Goal: Task Accomplishment & Management: Use online tool/utility

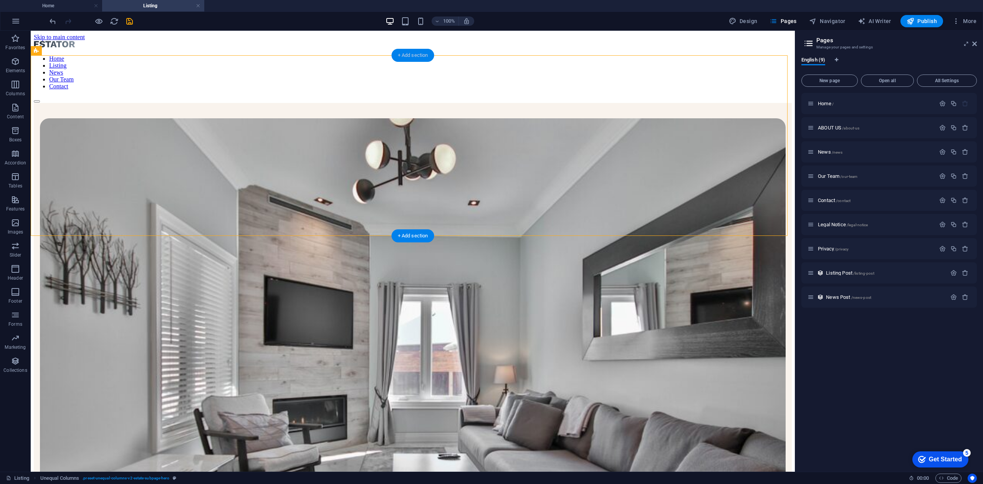
click at [406, 51] on div "+ Add section" at bounding box center [413, 55] width 43 height 13
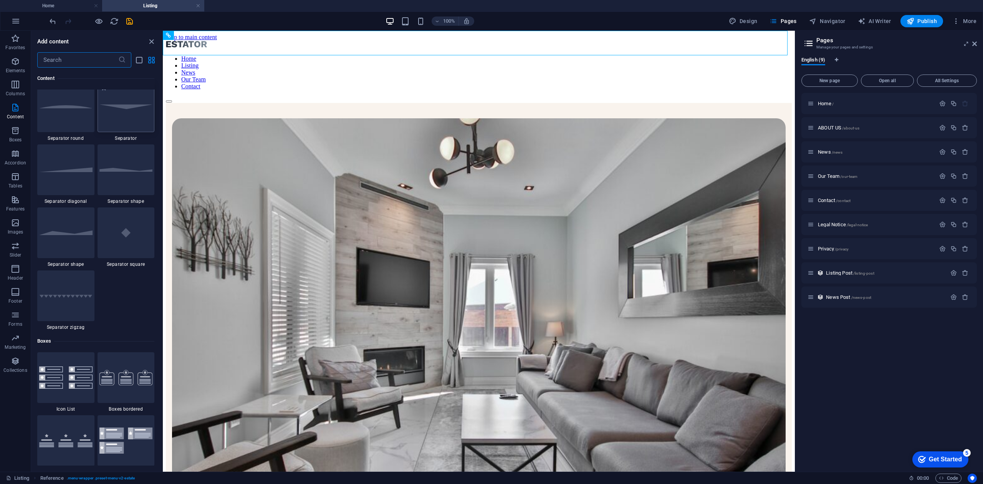
scroll to position [1958, 0]
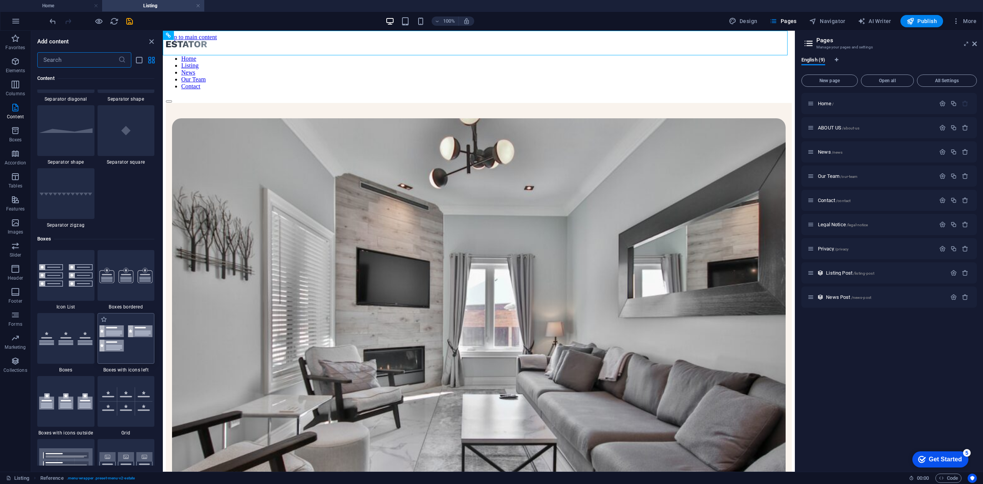
click at [139, 353] on div at bounding box center [126, 338] width 57 height 51
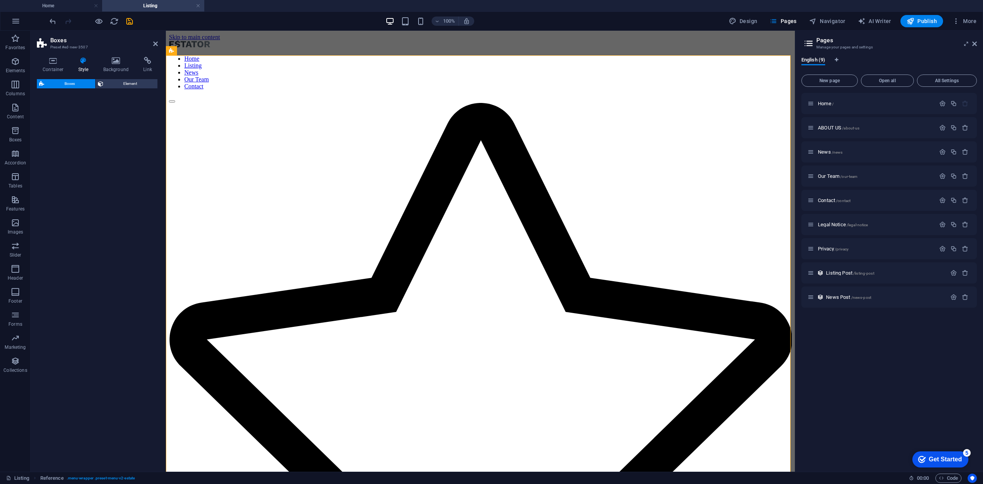
select select "rem"
select select "preset-boxes-v3-icons-left"
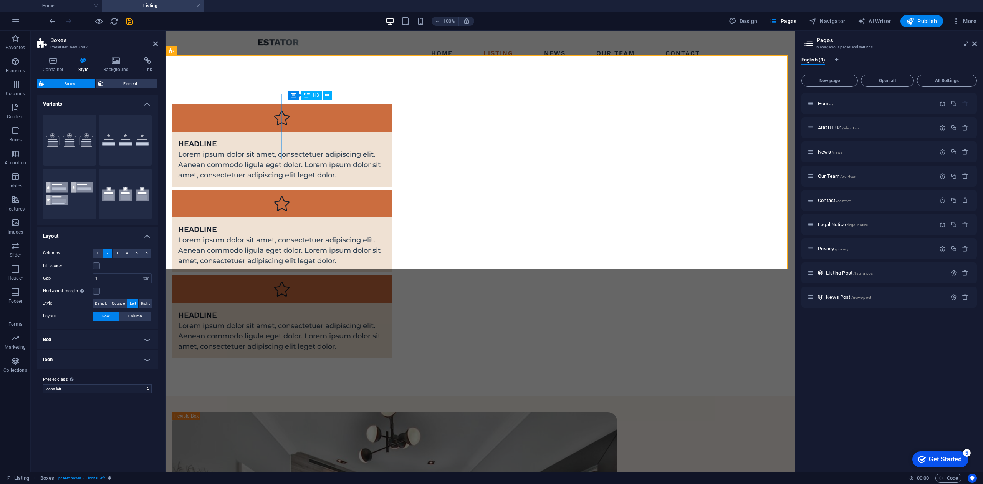
click at [329, 138] on div "Headline" at bounding box center [281, 144] width 207 height 12
click at [153, 45] on icon at bounding box center [155, 44] width 5 height 6
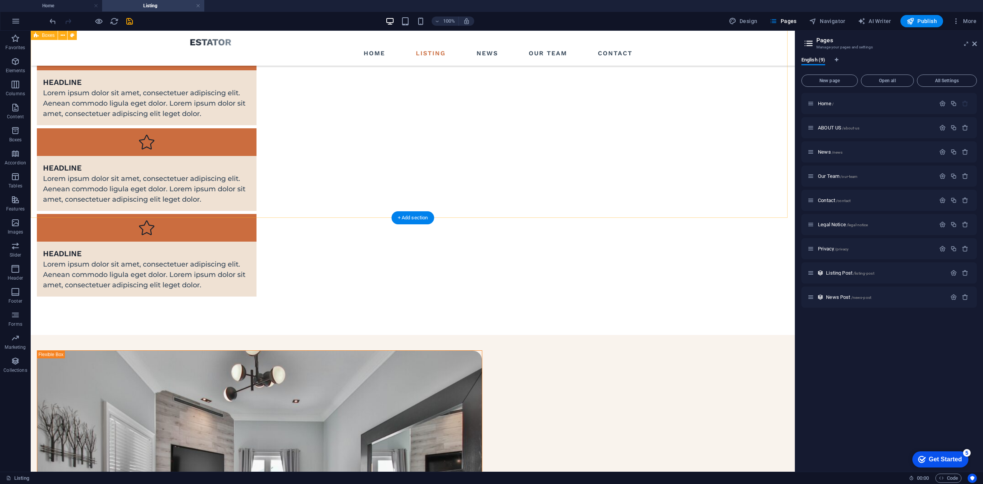
scroll to position [0, 0]
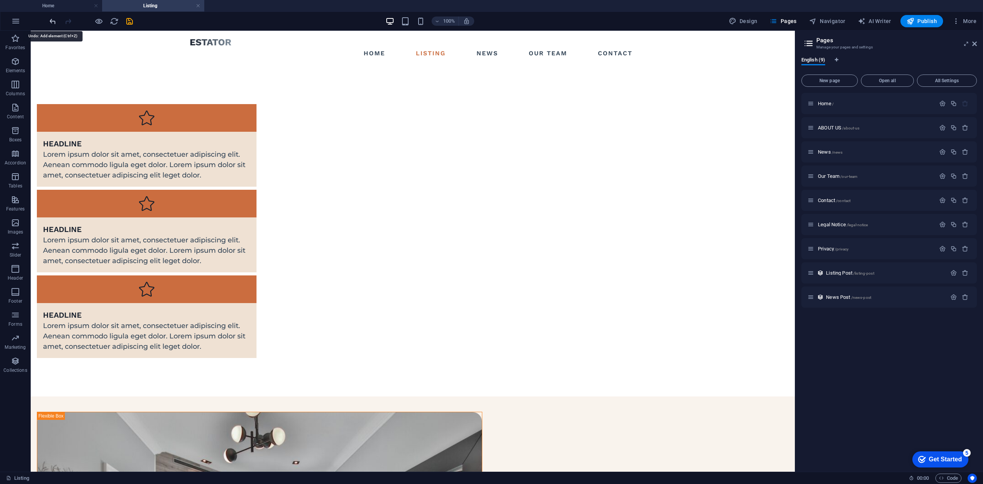
click at [53, 25] on icon "undo" at bounding box center [52, 21] width 9 height 9
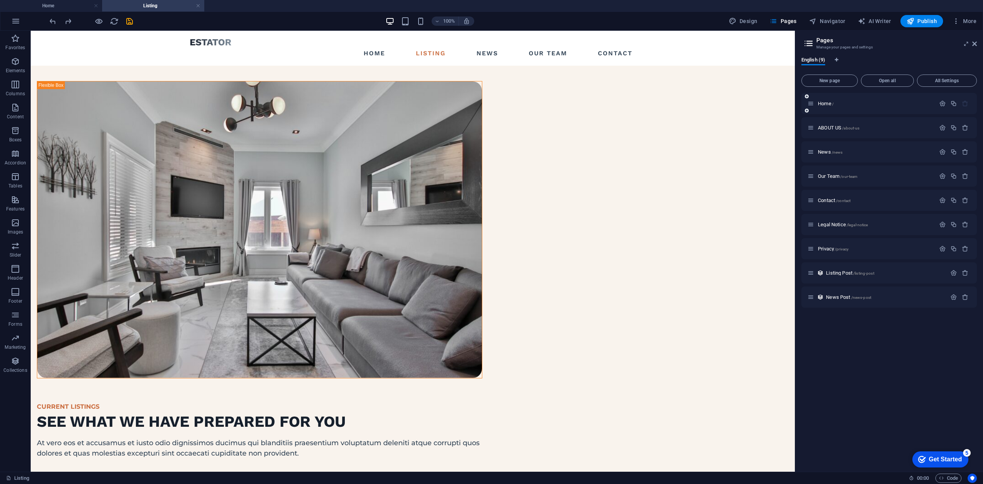
click at [825, 108] on div "Home /" at bounding box center [872, 103] width 128 height 9
click at [827, 103] on span "Home /" at bounding box center [826, 104] width 16 height 6
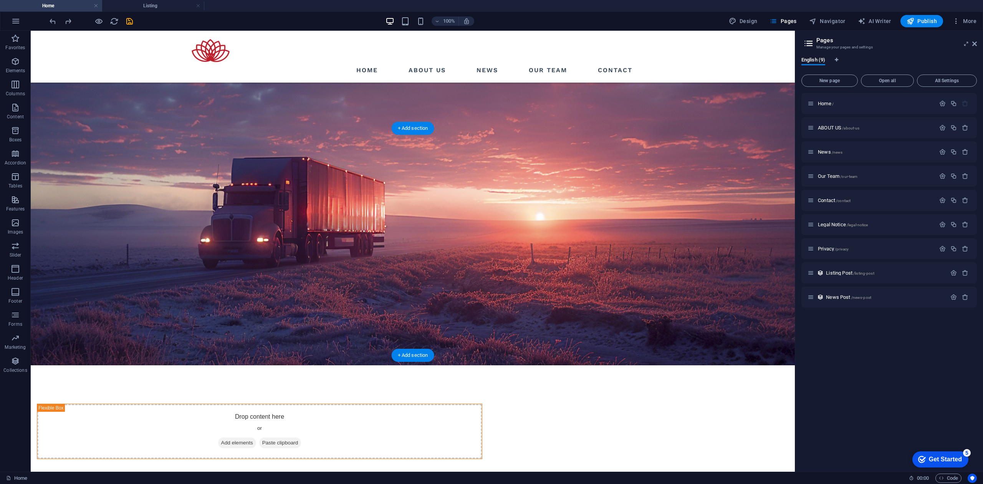
scroll to position [768, 0]
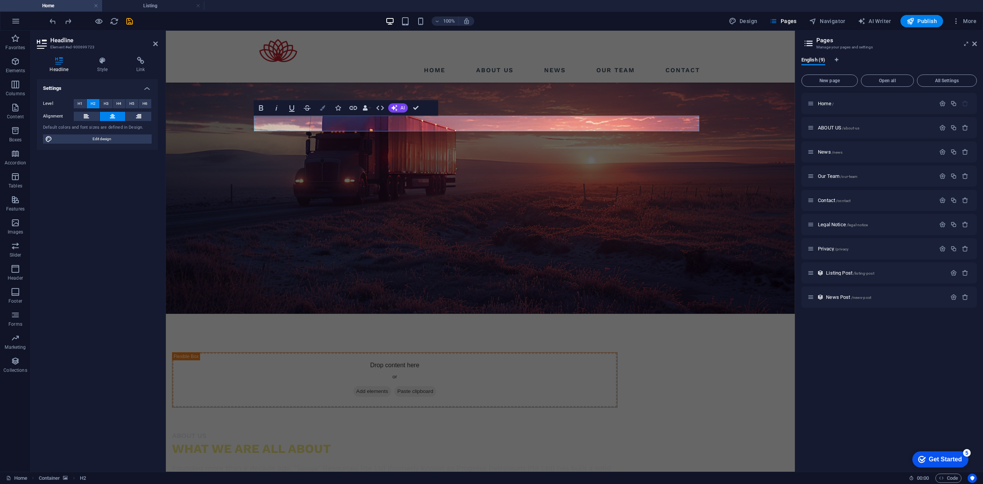
click at [323, 108] on icon "button" at bounding box center [322, 107] width 5 height 5
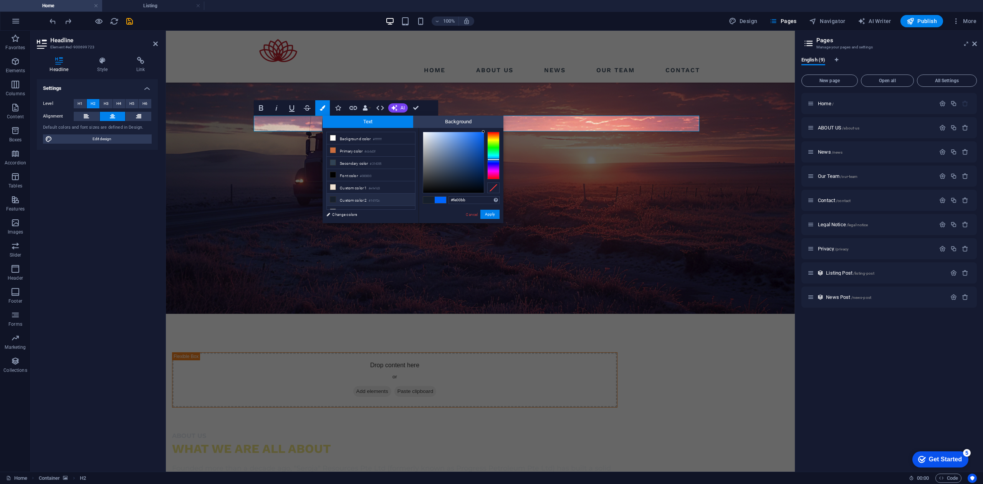
click at [491, 172] on div at bounding box center [493, 156] width 12 height 48
drag, startPoint x: 494, startPoint y: 176, endPoint x: 494, endPoint y: 133, distance: 42.6
click at [494, 133] on div at bounding box center [493, 156] width 12 height 48
click at [475, 140] on div at bounding box center [453, 162] width 61 height 61
type input "#d42c09"
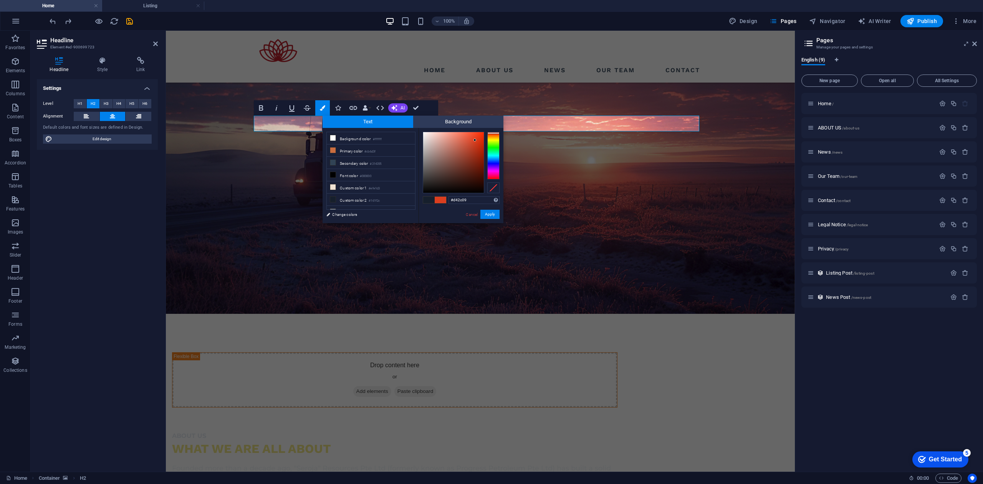
click at [481, 142] on div at bounding box center [453, 162] width 61 height 61
click at [486, 213] on button "Apply" at bounding box center [490, 214] width 19 height 9
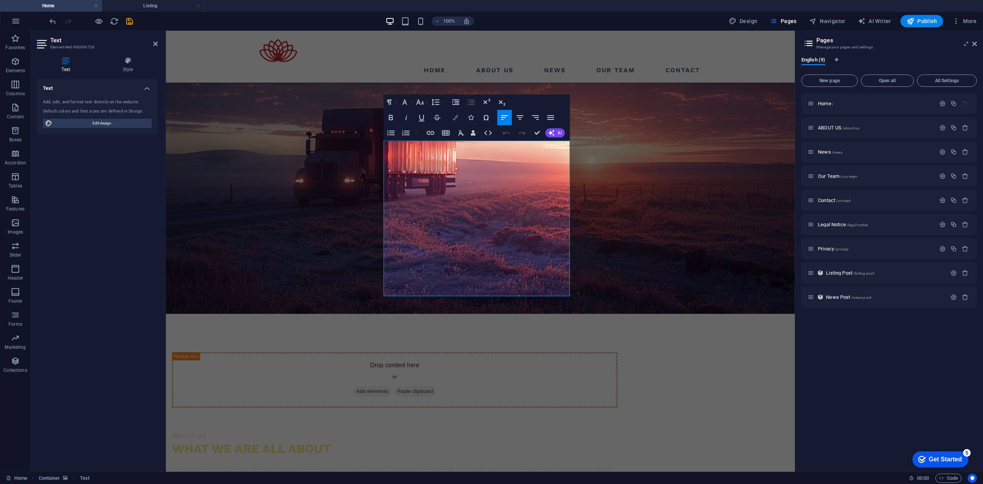
click at [458, 119] on icon "button" at bounding box center [455, 117] width 5 height 5
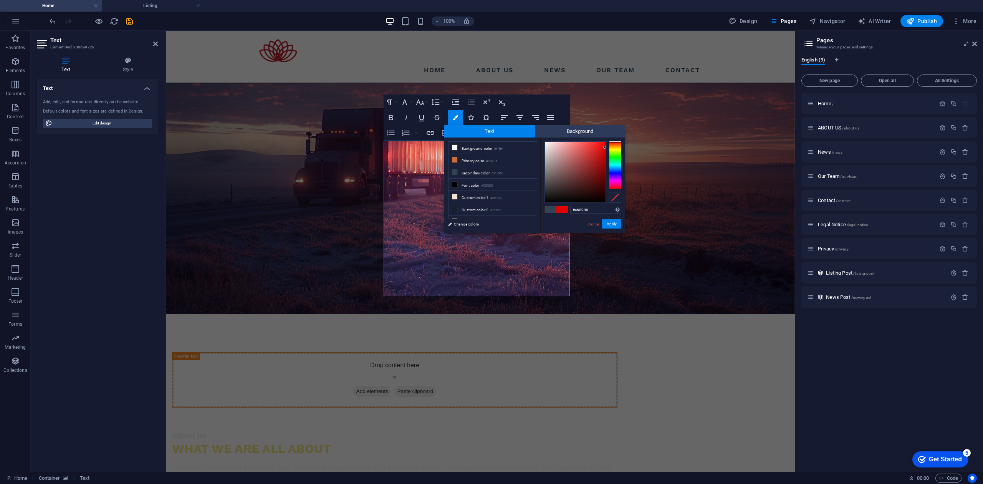
type input "#e62c00"
click at [616, 143] on div at bounding box center [615, 165] width 12 height 48
click at [612, 222] on button "Apply" at bounding box center [611, 223] width 19 height 9
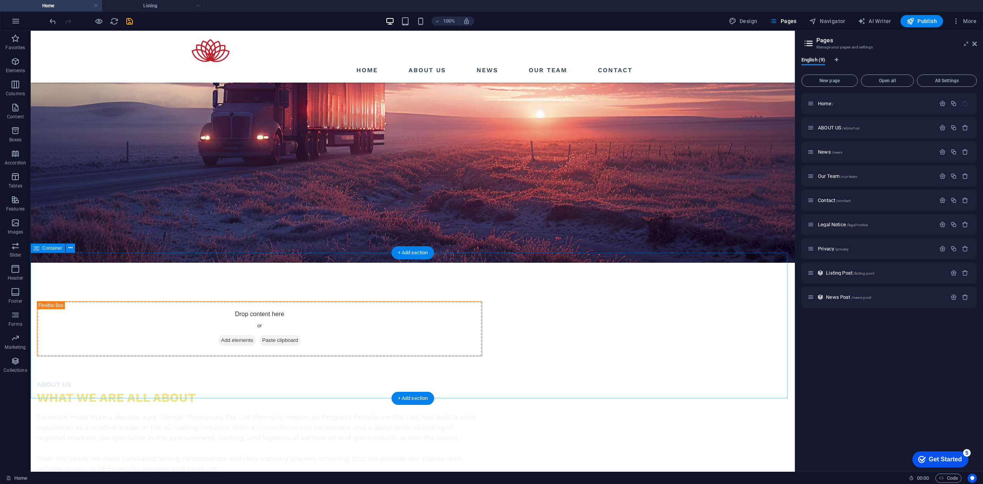
scroll to position [922, 0]
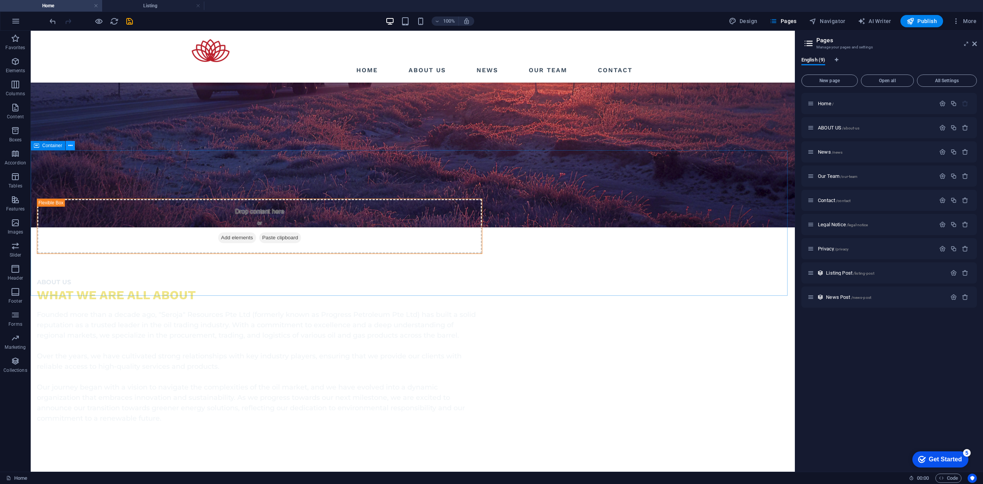
click at [71, 144] on icon at bounding box center [70, 146] width 4 height 8
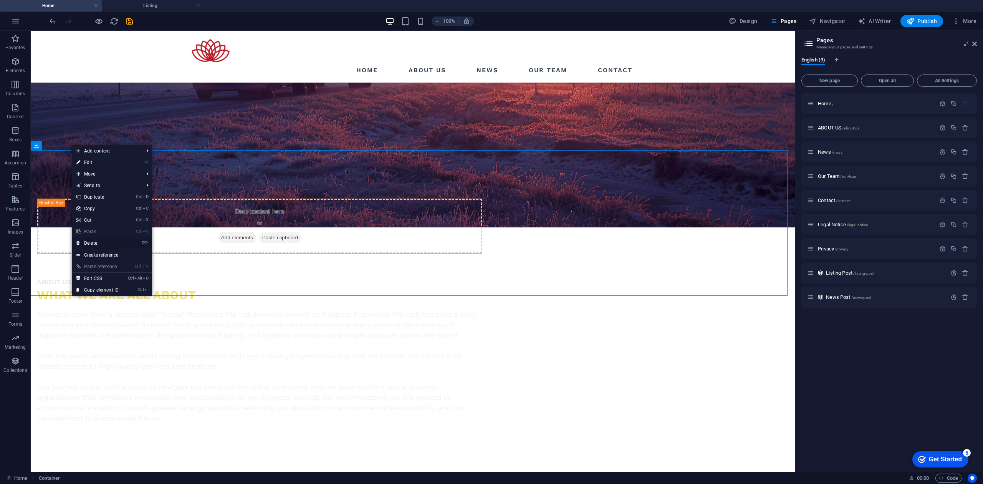
click at [95, 243] on link "⌦ Delete" at bounding box center [97, 243] width 51 height 12
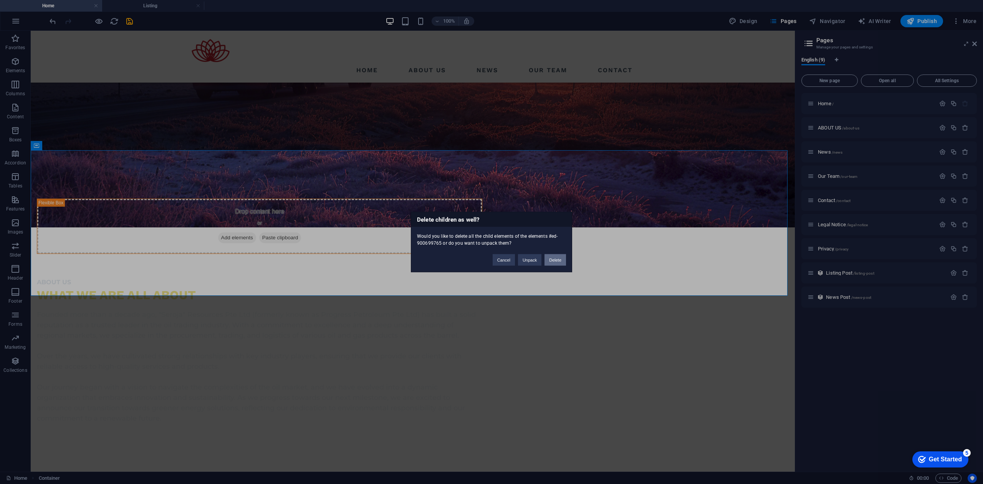
click at [552, 259] on button "Delete" at bounding box center [556, 260] width 22 height 12
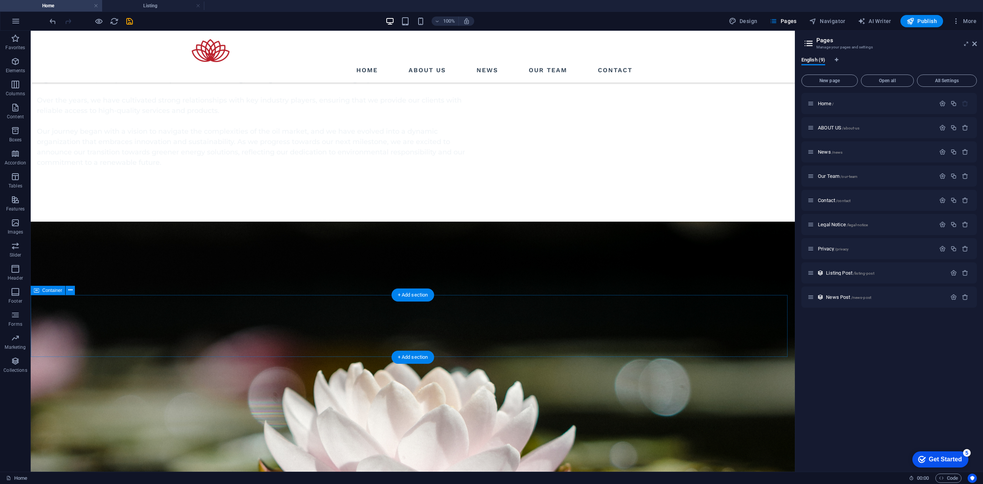
scroll to position [1127, 0]
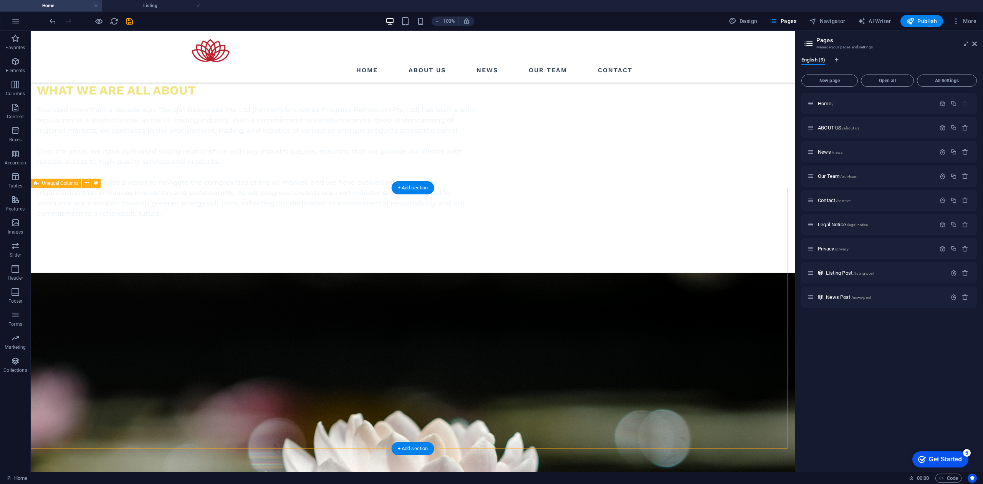
click at [85, 183] on icon at bounding box center [87, 183] width 4 height 8
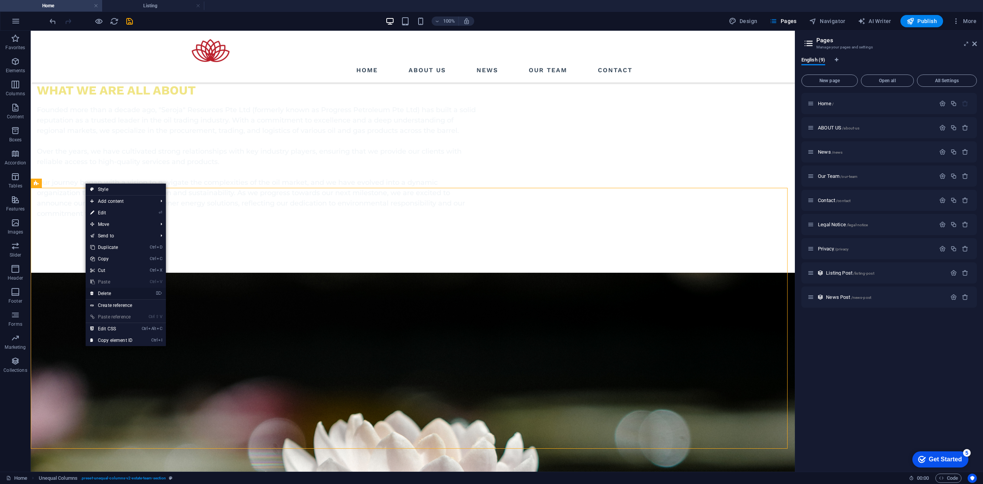
click at [103, 295] on link "⌦ Delete" at bounding box center [111, 294] width 51 height 12
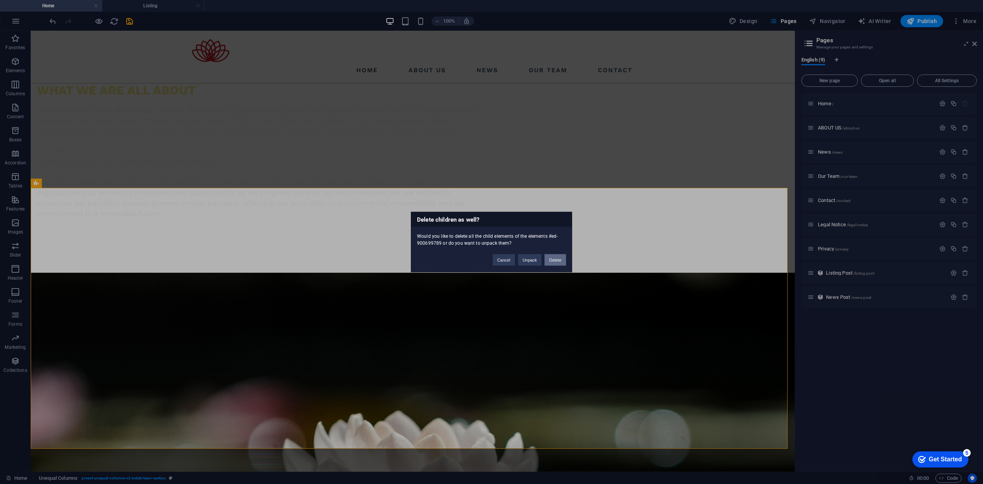
click at [555, 259] on button "Delete" at bounding box center [556, 260] width 22 height 12
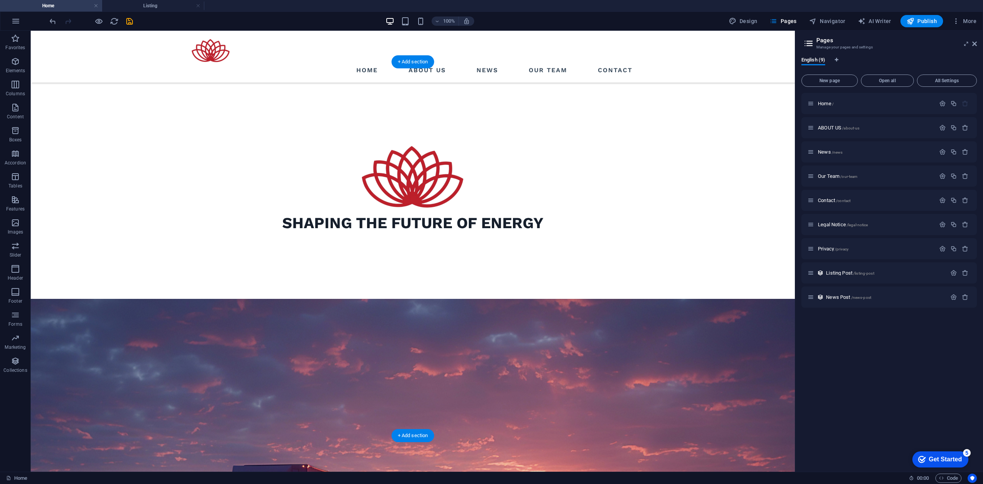
scroll to position [563, 0]
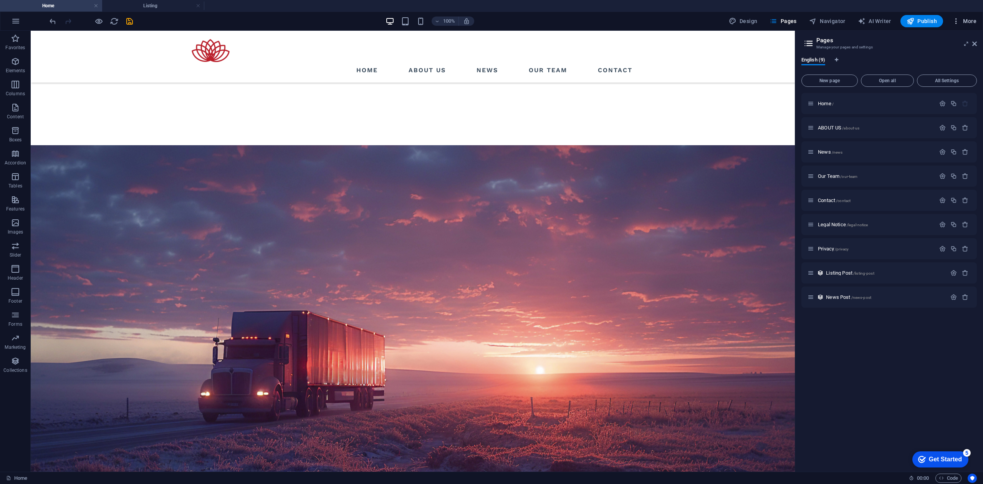
click at [956, 22] on icon "button" at bounding box center [957, 21] width 8 height 8
